Goal: Information Seeking & Learning: Find contact information

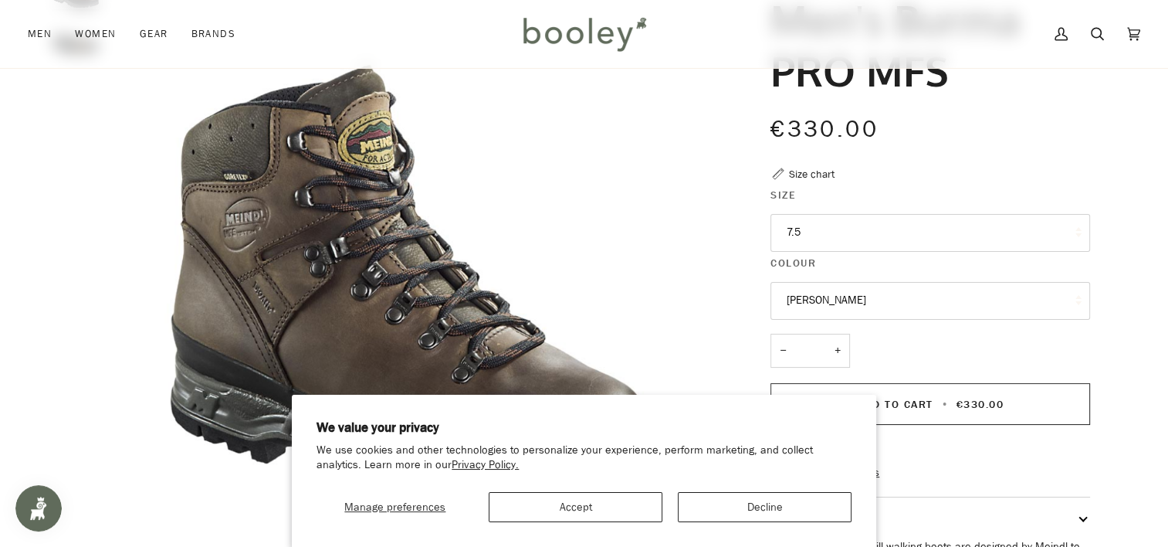
scroll to position [232, 0]
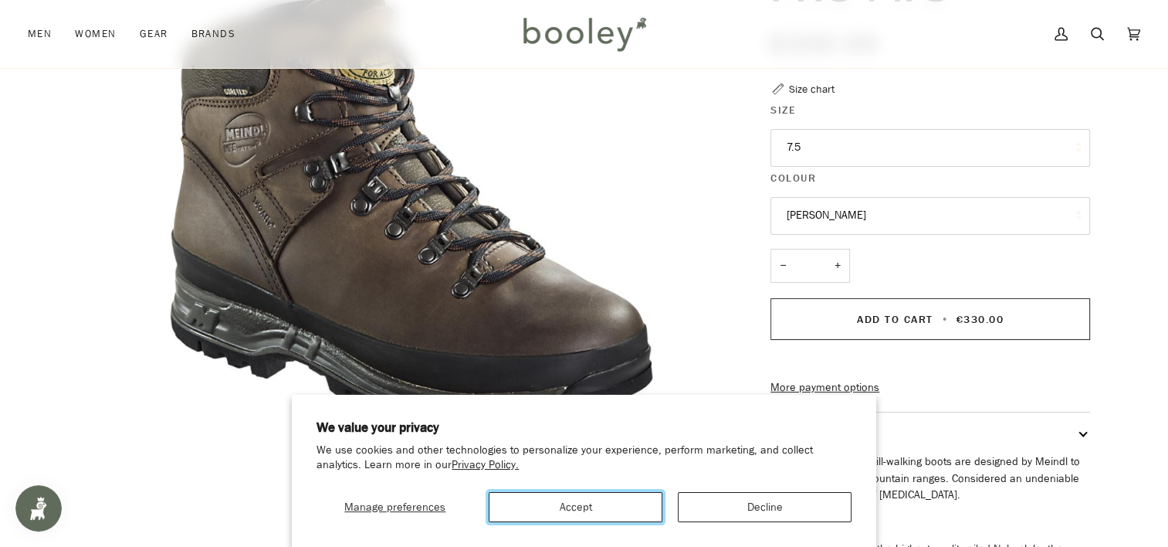
click at [584, 518] on button "Accept" at bounding box center [576, 507] width 174 height 30
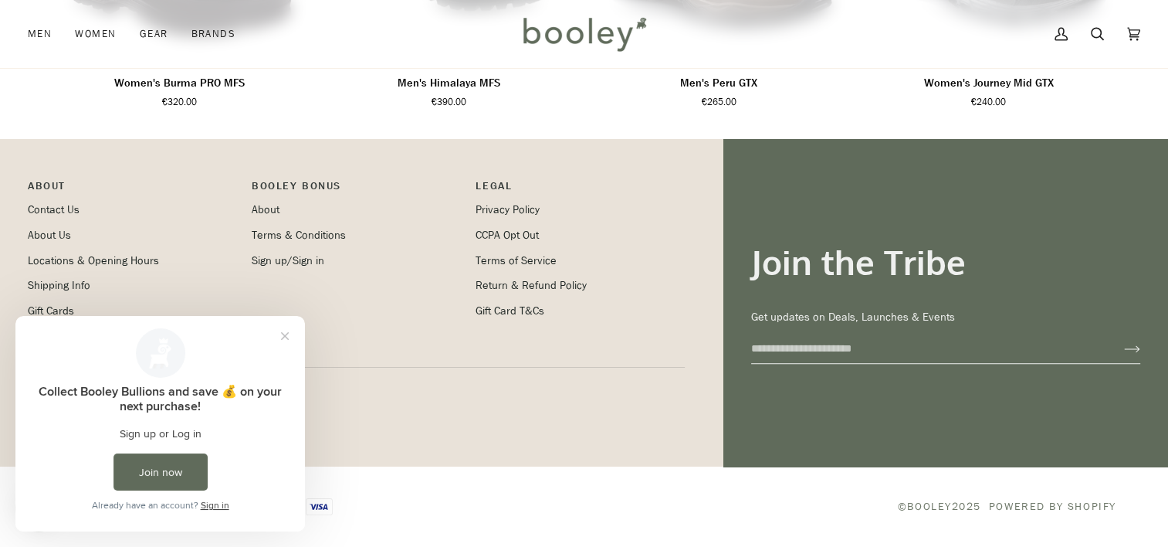
scroll to position [1289, 0]
click at [145, 256] on link "Locations & Opening Hours" at bounding box center [93, 260] width 131 height 15
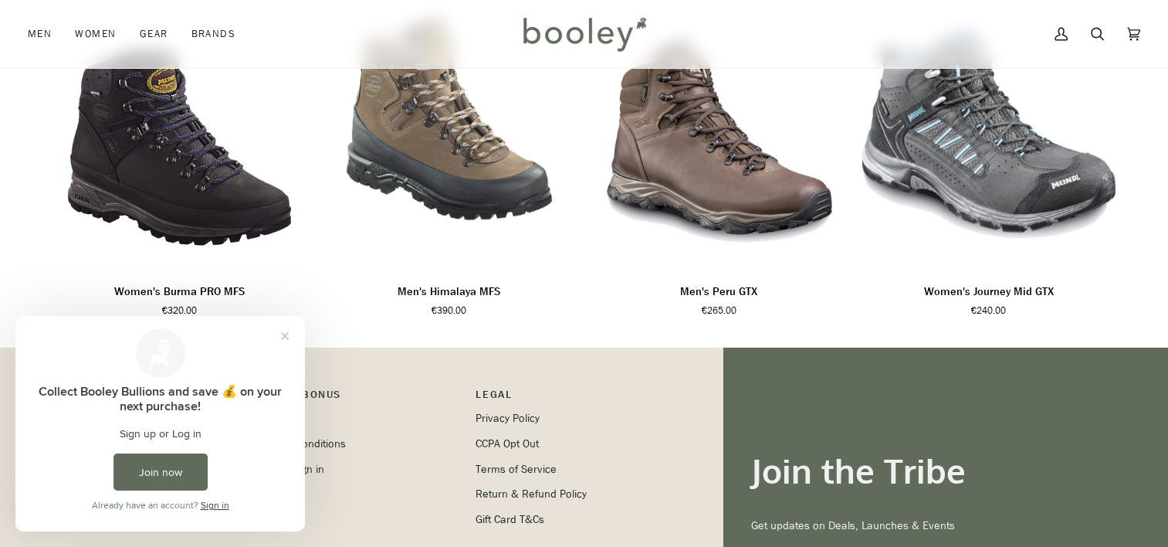
scroll to position [980, 0]
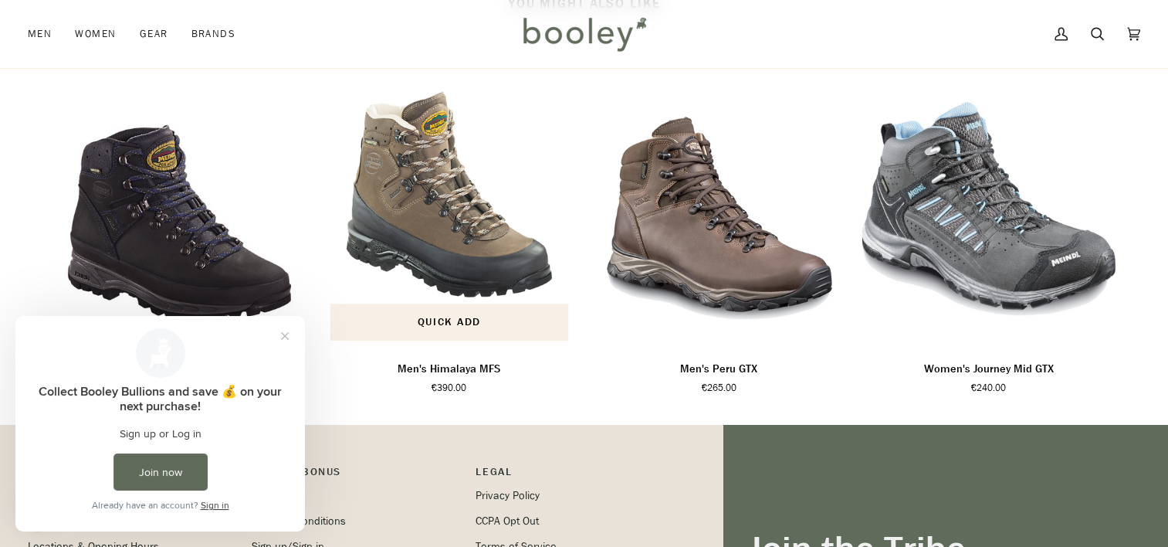
click at [439, 284] on img "Men's Himalaya MFS" at bounding box center [449, 207] width 255 height 283
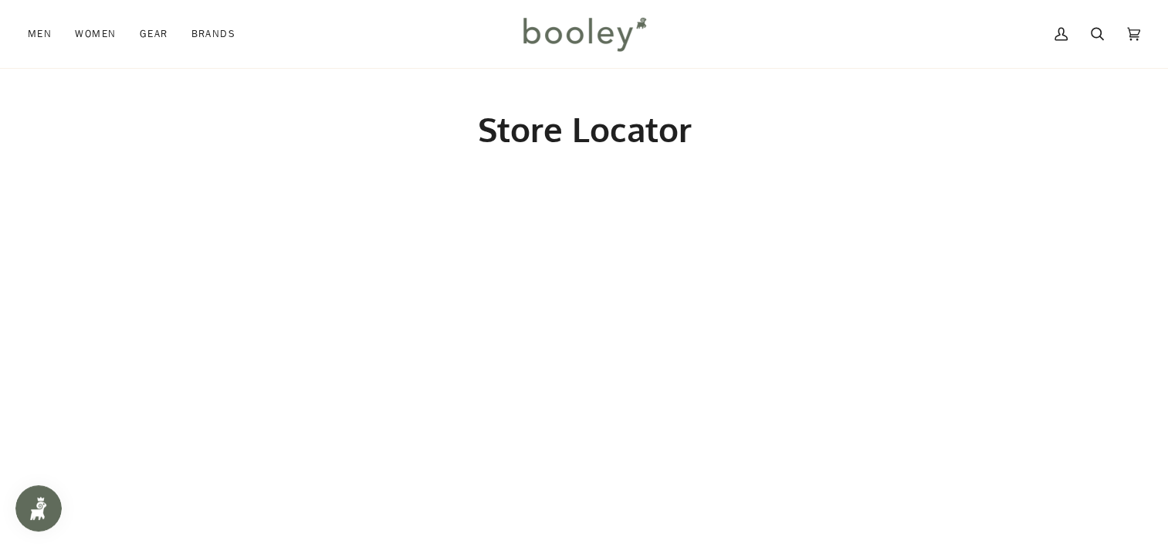
scroll to position [154, 0]
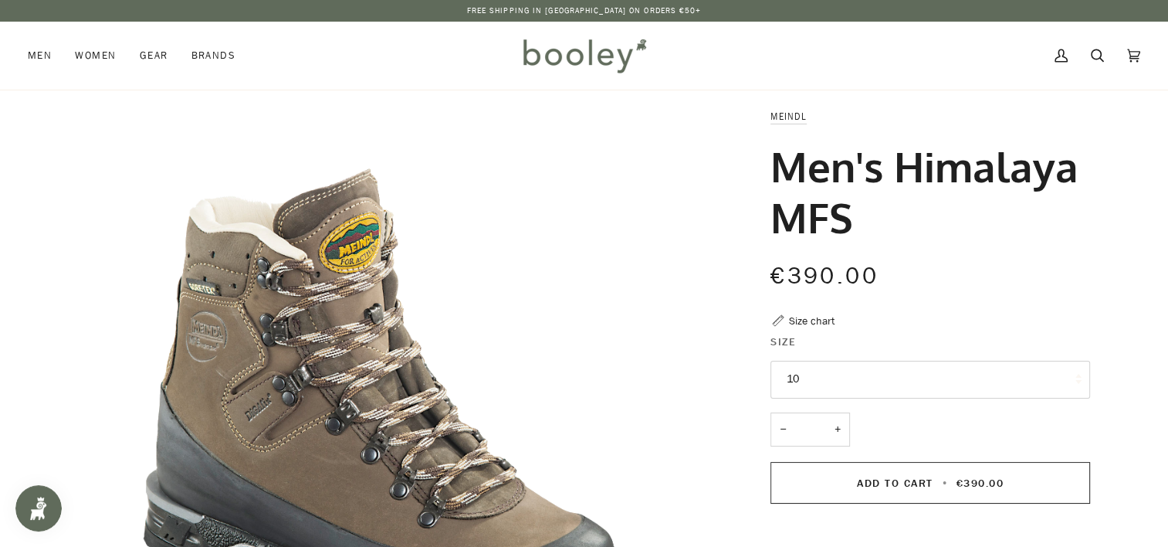
click at [1077, 376] on button "10" at bounding box center [930, 379] width 320 height 38
